Goal: Use online tool/utility: Utilize a website feature to perform a specific function

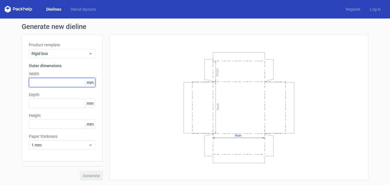
click at [60, 84] on input "text" at bounding box center [62, 82] width 67 height 9
type input "270"
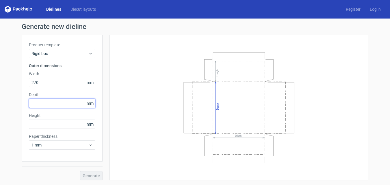
click at [58, 106] on input "text" at bounding box center [62, 103] width 67 height 9
type input "140"
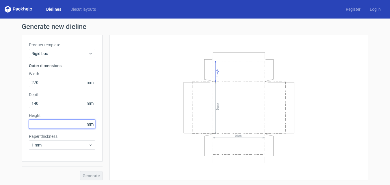
click at [61, 126] on input "text" at bounding box center [62, 123] width 67 height 9
type input "60"
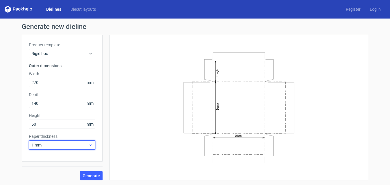
click at [90, 145] on use at bounding box center [91, 144] width 2 height 1
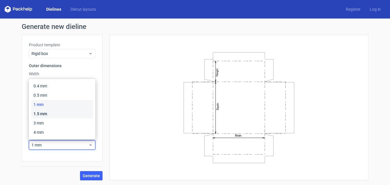
click at [55, 112] on div "1.5 mm" at bounding box center [62, 113] width 62 height 9
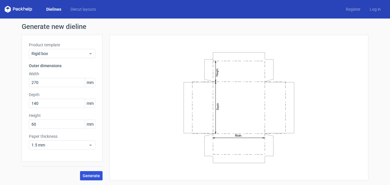
click at [92, 174] on span "Generate" at bounding box center [91, 175] width 17 height 4
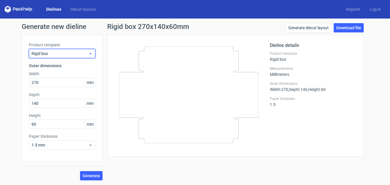
click at [90, 53] on icon at bounding box center [90, 53] width 4 height 5
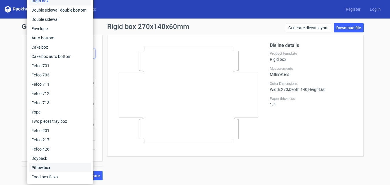
click at [51, 167] on div "Pillow box" at bounding box center [60, 167] width 62 height 9
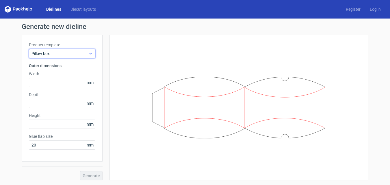
click at [89, 53] on icon at bounding box center [90, 53] width 4 height 5
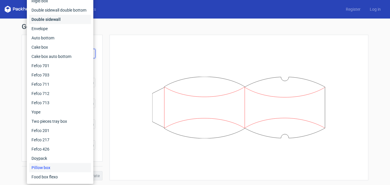
click at [58, 19] on div "Double sidewall" at bounding box center [60, 19] width 62 height 9
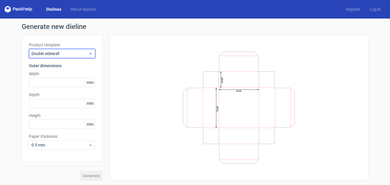
click at [89, 53] on icon at bounding box center [90, 53] width 4 height 5
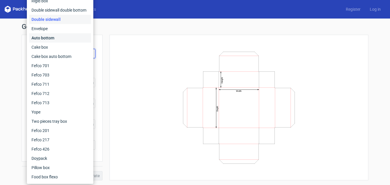
click at [62, 36] on div "Auto bottom" at bounding box center [60, 37] width 62 height 9
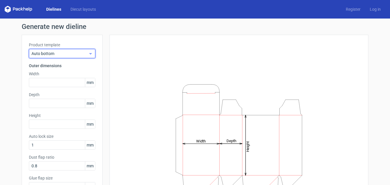
click at [89, 54] on icon at bounding box center [90, 53] width 4 height 5
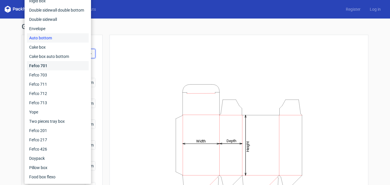
click at [60, 64] on div "Fefco 701" at bounding box center [58, 65] width 62 height 9
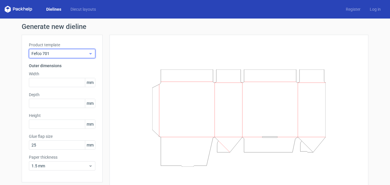
click at [89, 55] on icon at bounding box center [90, 53] width 4 height 5
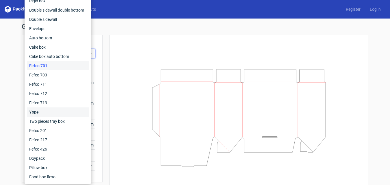
click at [59, 113] on div "Yope" at bounding box center [58, 111] width 62 height 9
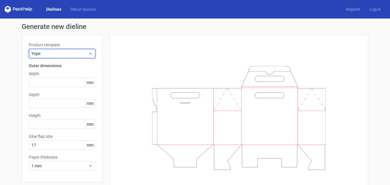
click at [92, 53] on div "Yope" at bounding box center [62, 53] width 67 height 9
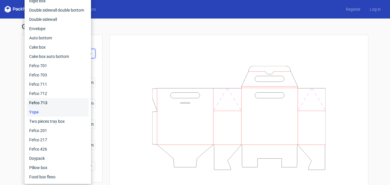
click at [57, 103] on div "Fefco 713" at bounding box center [58, 102] width 62 height 9
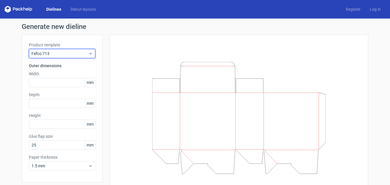
click at [88, 52] on icon at bounding box center [90, 53] width 4 height 5
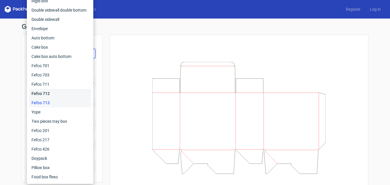
scroll to position [21, 0]
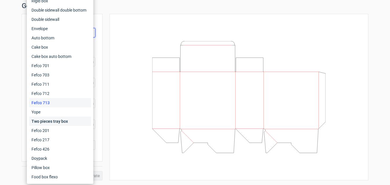
click at [45, 123] on div "Two pieces tray box" at bounding box center [60, 121] width 62 height 9
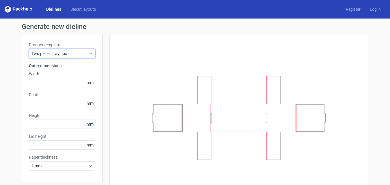
click at [88, 52] on icon at bounding box center [90, 53] width 4 height 5
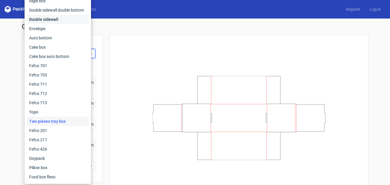
click at [59, 20] on div "Double sidewall" at bounding box center [58, 19] width 62 height 9
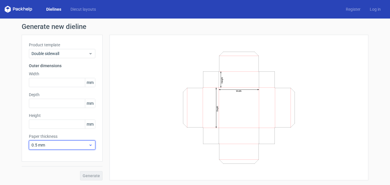
click at [91, 145] on icon at bounding box center [90, 145] width 4 height 5
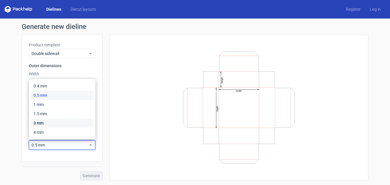
click at [48, 122] on div "3 mm" at bounding box center [62, 122] width 62 height 9
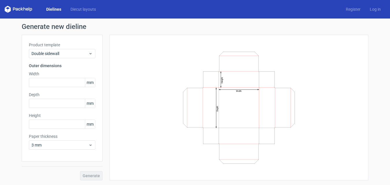
click at [96, 176] on div "Generate" at bounding box center [62, 170] width 81 height 19
click at [90, 124] on span "mm" at bounding box center [90, 124] width 10 height 9
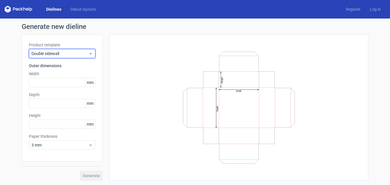
click at [91, 54] on icon at bounding box center [90, 53] width 4 height 5
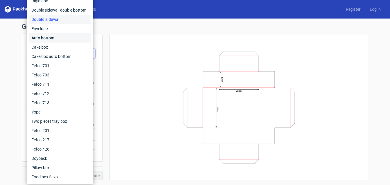
click at [58, 37] on div "Auto bottom" at bounding box center [60, 37] width 62 height 9
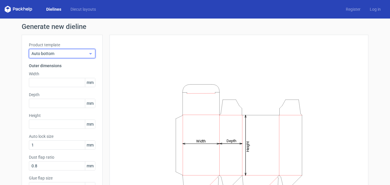
click at [91, 53] on icon at bounding box center [90, 53] width 4 height 5
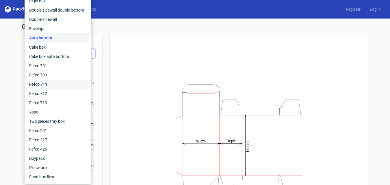
scroll to position [62, 0]
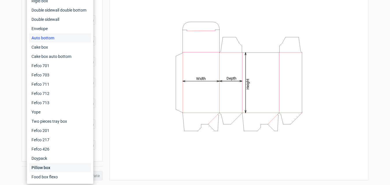
click at [56, 165] on div "Pillow box" at bounding box center [60, 167] width 62 height 9
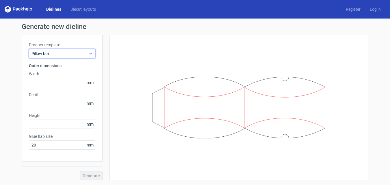
click at [90, 53] on use at bounding box center [91, 53] width 2 height 1
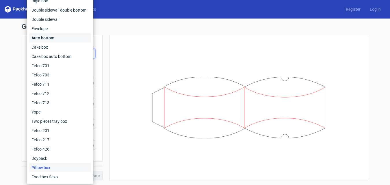
click at [45, 39] on div "Auto bottom" at bounding box center [60, 37] width 62 height 9
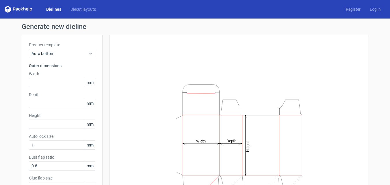
scroll to position [62, 0]
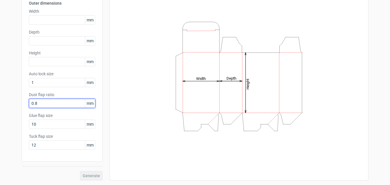
click at [72, 106] on input "0.8" at bounding box center [62, 103] width 67 height 9
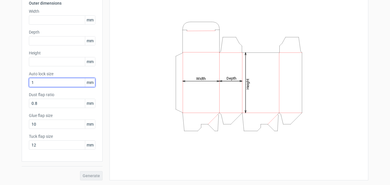
click at [52, 79] on input "1" at bounding box center [62, 82] width 67 height 9
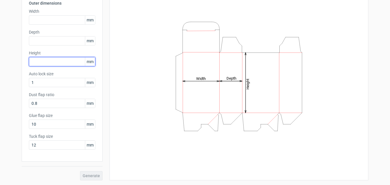
click at [55, 61] on input "text" at bounding box center [62, 61] width 67 height 9
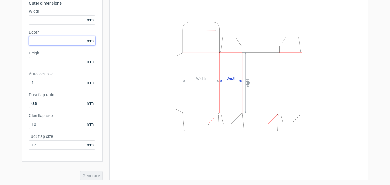
click at [58, 43] on input "text" at bounding box center [62, 40] width 67 height 9
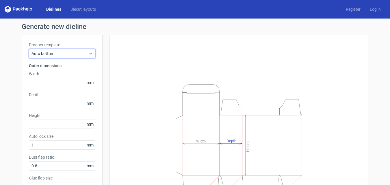
click at [85, 53] on span "Auto bottom" at bounding box center [60, 54] width 57 height 6
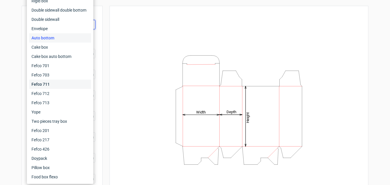
scroll to position [62, 0]
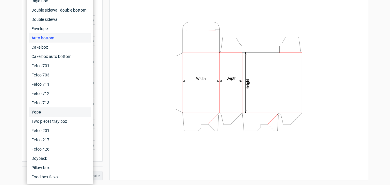
click at [54, 111] on div "Yope" at bounding box center [60, 111] width 62 height 9
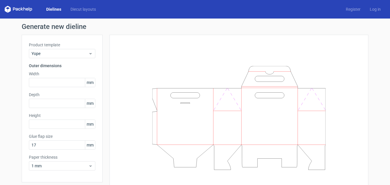
click at [56, 9] on link "Dielines" at bounding box center [54, 9] width 24 height 6
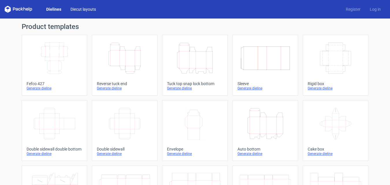
click at [76, 10] on link "Diecut layouts" at bounding box center [83, 9] width 35 height 6
click at [71, 71] on icon "Width Depth Height" at bounding box center [54, 58] width 51 height 32
